Goal: Information Seeking & Learning: Learn about a topic

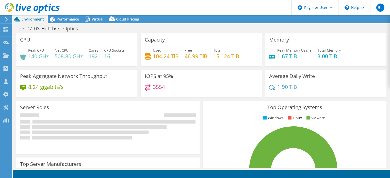
select select "USD"
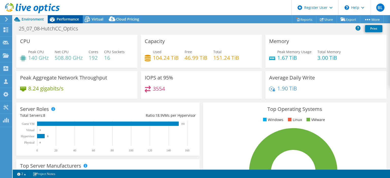
click at [70, 17] on span "Performance" at bounding box center [68, 19] width 22 height 5
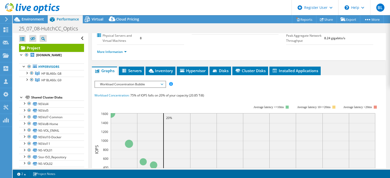
scroll to position [67, 0]
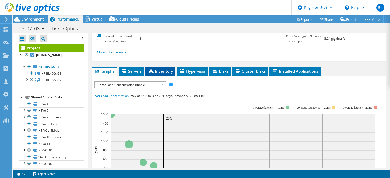
click at [160, 75] on li "Inventory" at bounding box center [160, 71] width 30 height 9
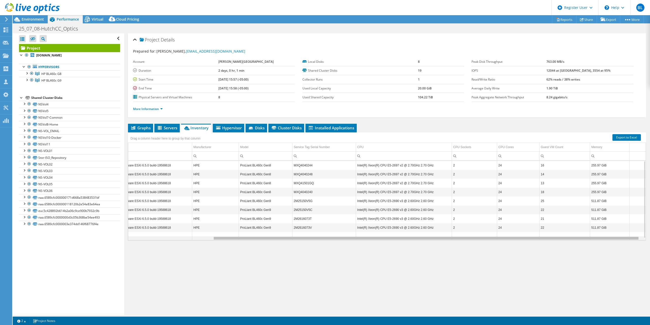
scroll to position [0, 0]
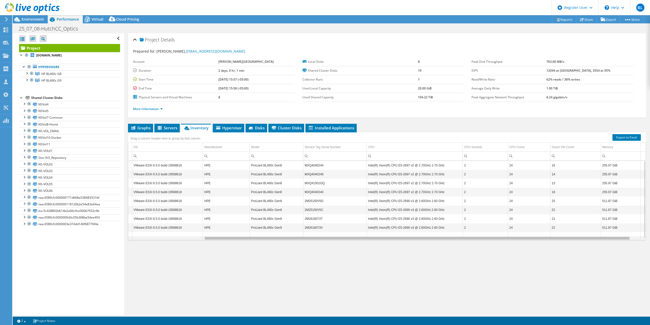
drag, startPoint x: 453, startPoint y: 238, endPoint x: 530, endPoint y: 237, distance: 77.2
click at [390, 178] on body "BL Dell User Brady Ligon [EMAIL_ADDRESS][PERSON_NAME][DOMAIN_NAME] Dell My Prof…" at bounding box center [325, 162] width 650 height 325
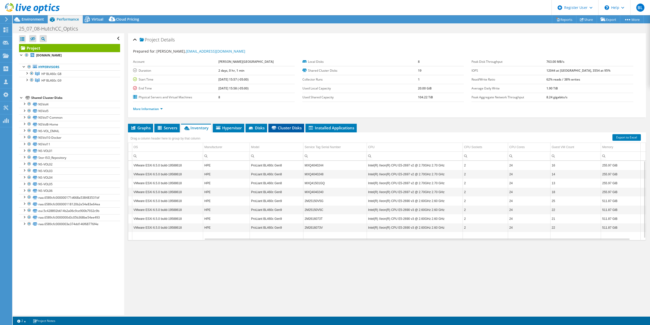
click at [287, 127] on span "Cluster Disks" at bounding box center [286, 127] width 31 height 5
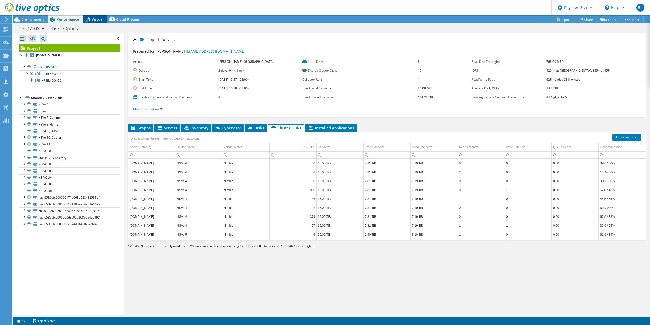
click at [99, 17] on div "Virtual" at bounding box center [95, 19] width 24 height 8
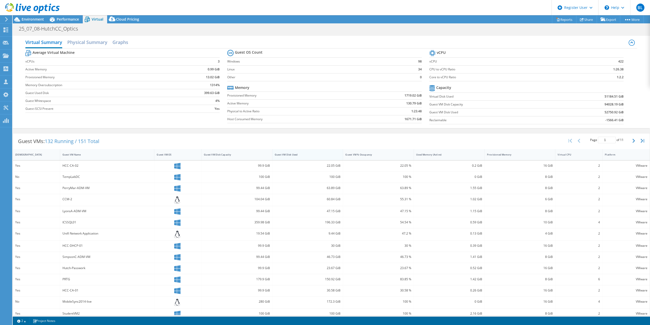
click at [318, 152] on div "Guest VM Disk Used" at bounding box center [304, 155] width 64 height 8
click at [35, 18] on span "Environment" at bounding box center [33, 19] width 22 height 5
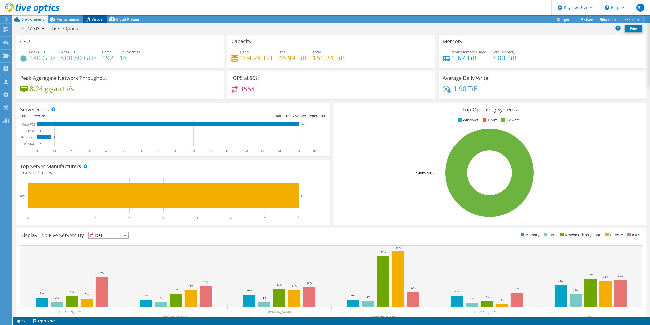
click at [99, 17] on div "Virtual" at bounding box center [95, 19] width 24 height 8
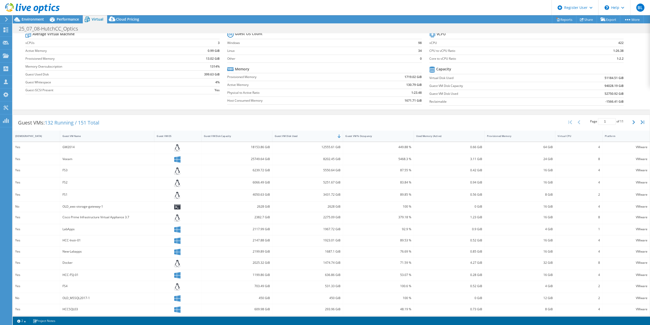
scroll to position [22, 0]
click at [204, 118] on div "Guest VMs: 132 Running / 151 Total Page 1 of 11 5 rows 10 rows 20 rows 25 rows …" at bounding box center [331, 120] width 637 height 16
click at [136, 112] on div "Guest VMs: 132 Running / 151 Total Page 1 of 11 5 rows 10 rows 20 rows 25 rows …" at bounding box center [331, 120] width 637 height 16
